Goal: Task Accomplishment & Management: Use online tool/utility

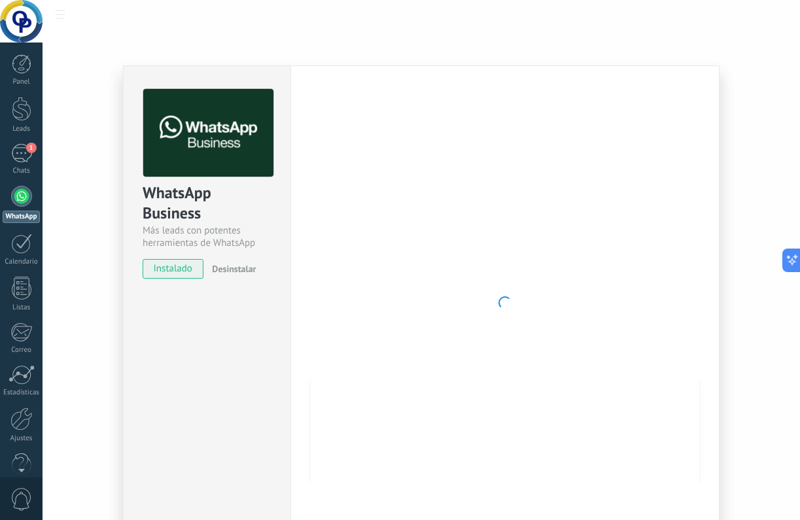
click at [249, 271] on span "Desinstalar" at bounding box center [234, 269] width 44 height 12
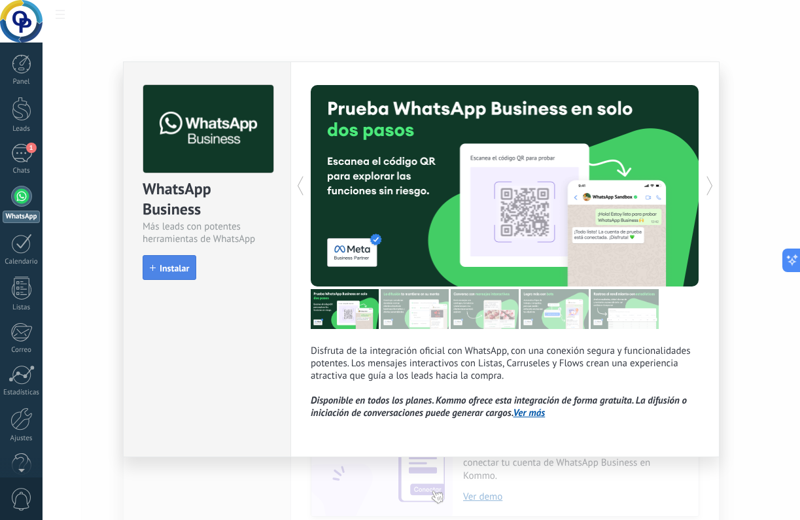
click at [183, 272] on span "Instalar" at bounding box center [174, 268] width 29 height 9
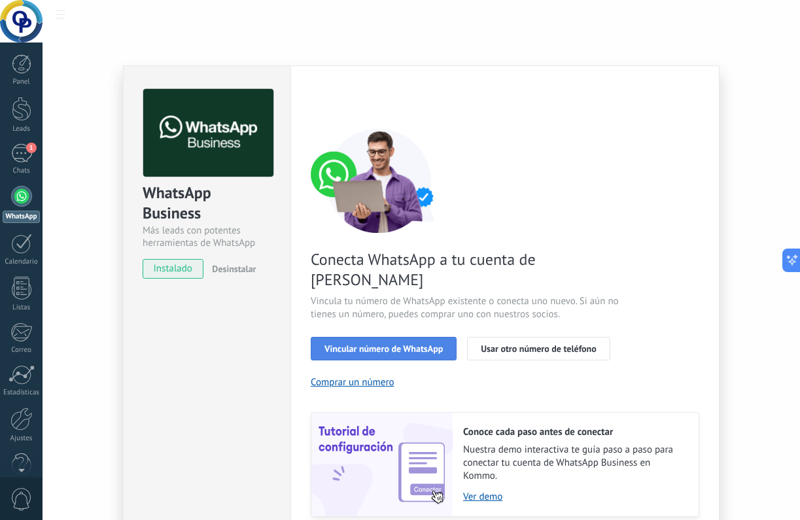
click at [425, 344] on span "Vincular número de WhatsApp" at bounding box center [384, 348] width 118 height 9
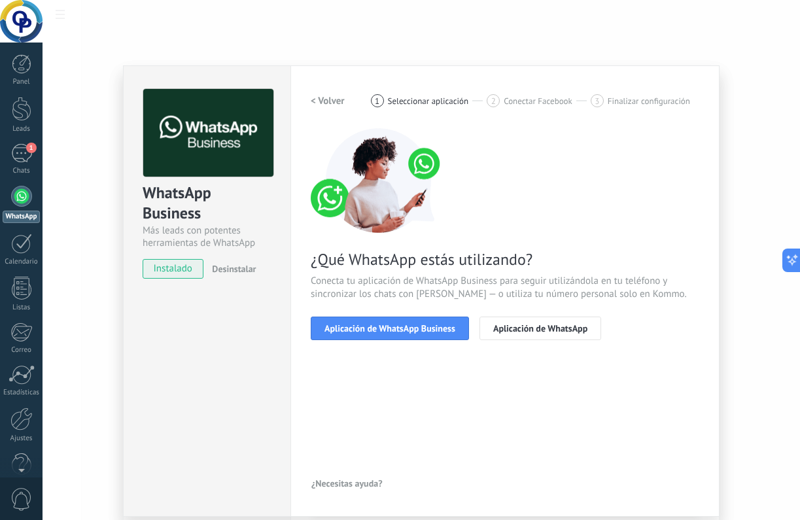
click at [425, 328] on span "Aplicación de WhatsApp Business" at bounding box center [390, 328] width 131 height 9
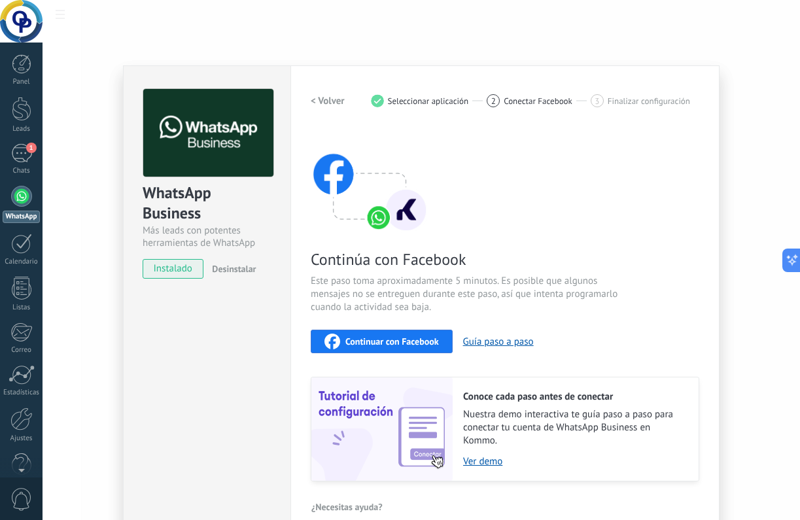
click at [422, 340] on span "Continuar con Facebook" at bounding box center [393, 341] width 94 height 9
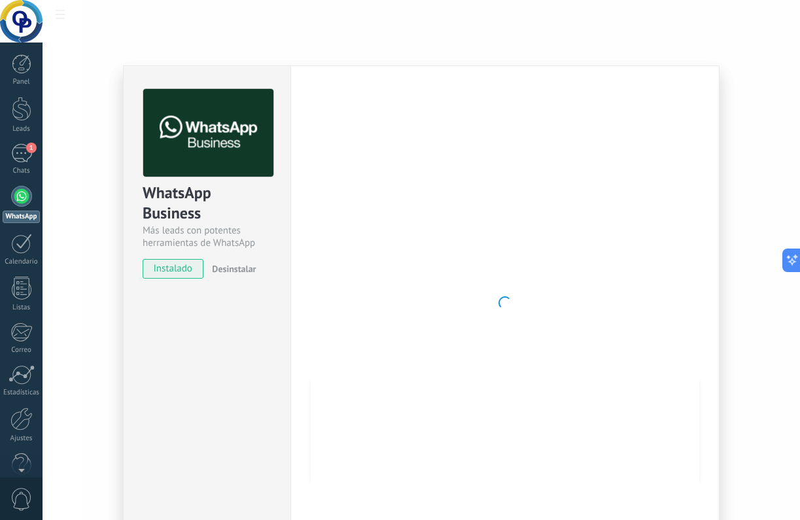
click at [331, 50] on div "WhatsApp Business Más leads con potentes herramientas de WhatsApp instalado Des…" at bounding box center [422, 260] width 758 height 520
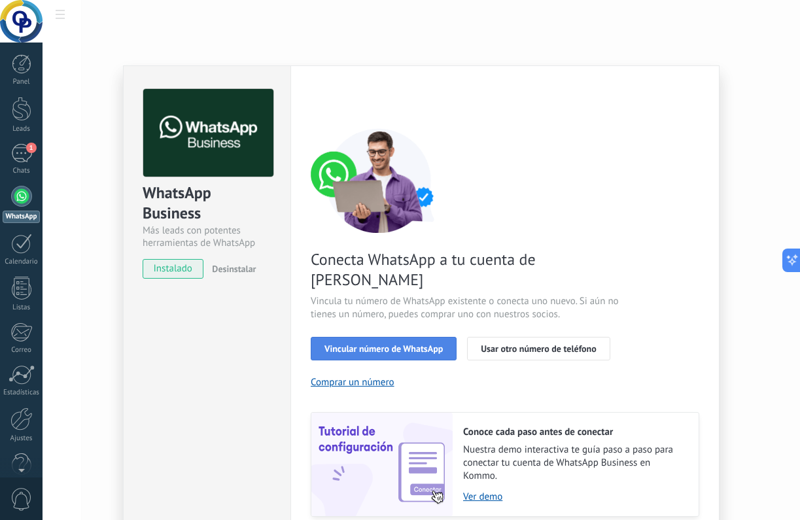
click at [432, 339] on button "Vincular número de WhatsApp" at bounding box center [384, 349] width 146 height 24
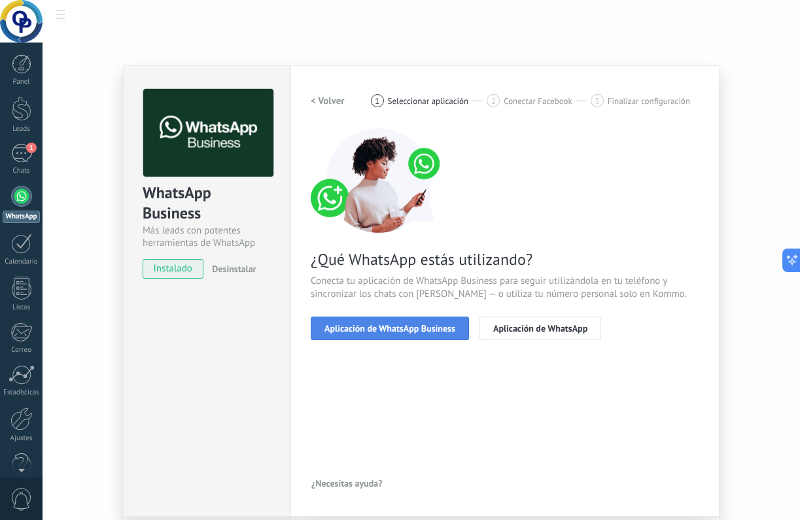
click at [433, 335] on button "Aplicación de WhatsApp Business" at bounding box center [390, 329] width 158 height 24
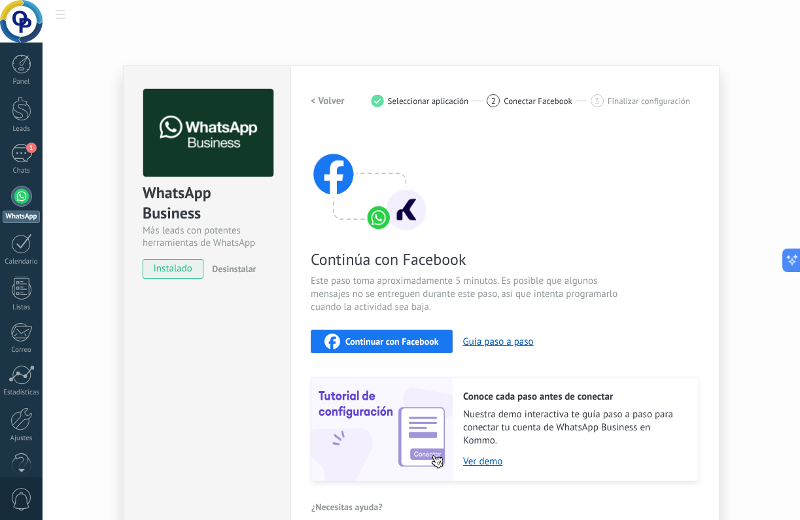
click at [428, 345] on span "Continuar con Facebook" at bounding box center [393, 341] width 94 height 9
click at [415, 344] on span "Continuar con Facebook" at bounding box center [393, 341] width 94 height 9
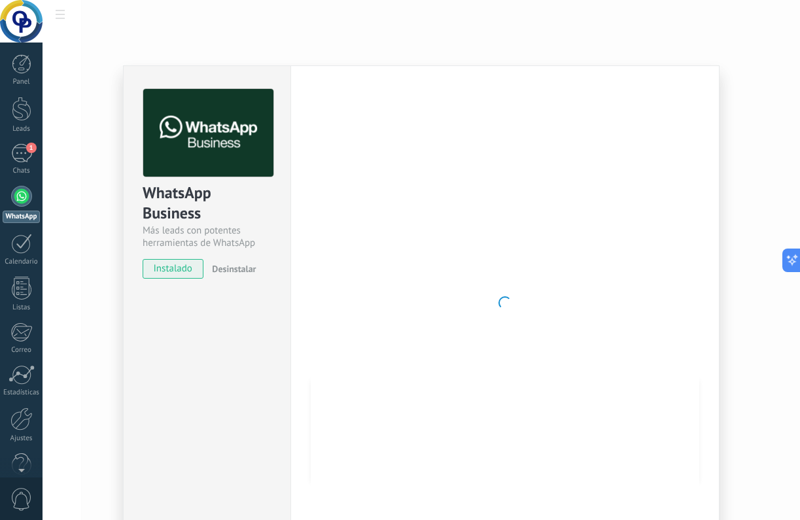
click at [750, 185] on div "WhatsApp Business Más leads con potentes herramientas de WhatsApp instalado Des…" at bounding box center [422, 260] width 758 height 520
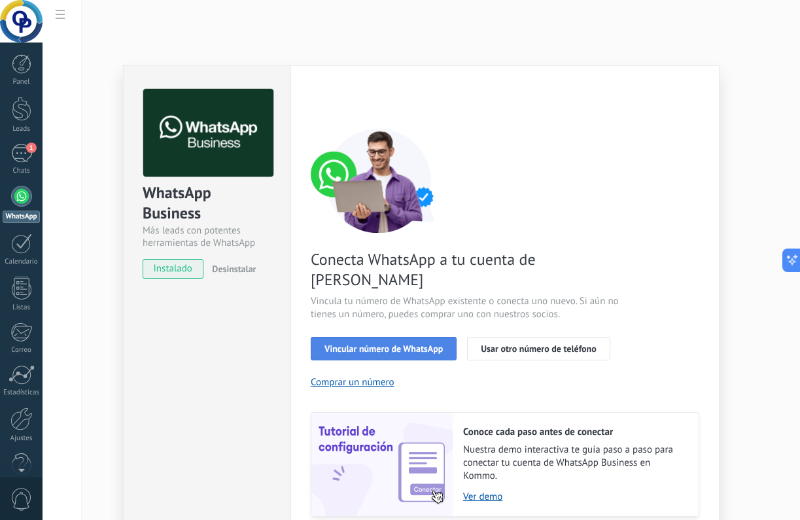
click at [392, 344] on span "Vincular número de WhatsApp" at bounding box center [384, 348] width 118 height 9
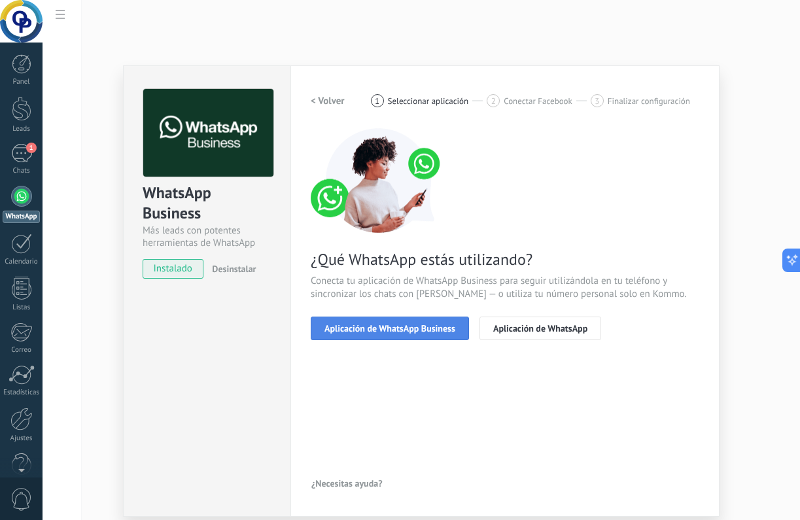
click at [392, 325] on span "Aplicación de WhatsApp Business" at bounding box center [390, 328] width 131 height 9
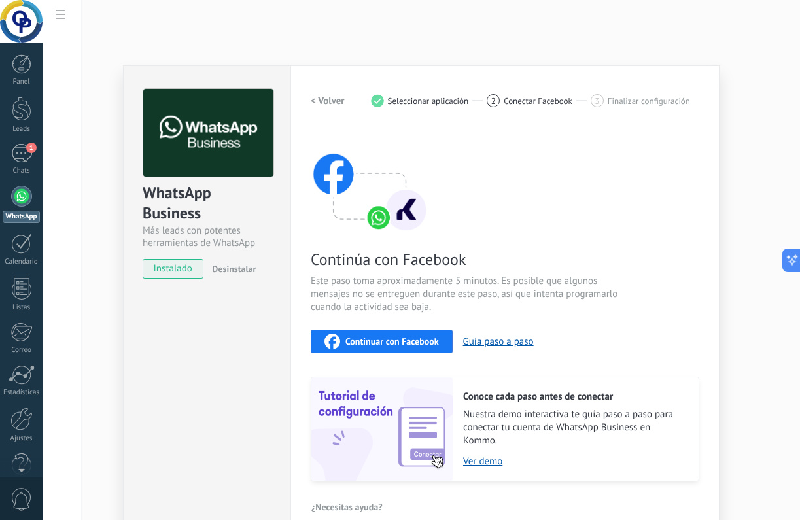
click at [395, 343] on span "Continuar con Facebook" at bounding box center [393, 341] width 94 height 9
